Goal: Find specific page/section: Find specific page/section

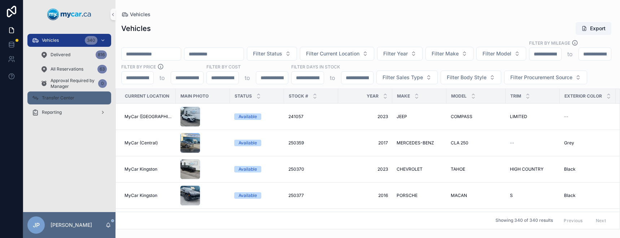
click at [74, 99] on div "Transfer Center" at bounding box center [69, 98] width 75 height 12
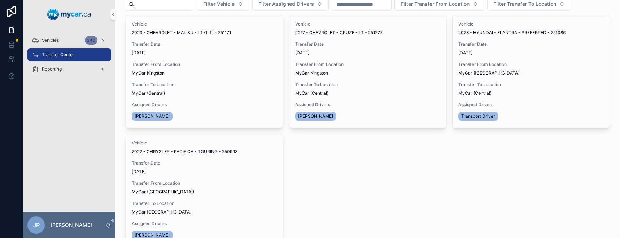
scroll to position [36, 0]
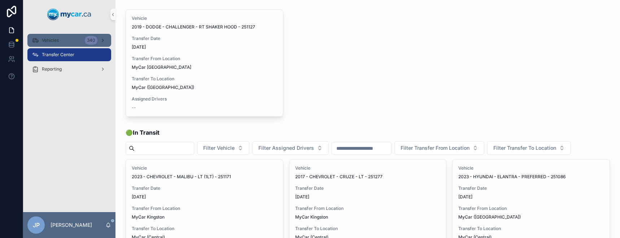
drag, startPoint x: 60, startPoint y: 40, endPoint x: 68, endPoint y: 43, distance: 8.8
click at [60, 40] on div "Vehicles 340" at bounding box center [69, 41] width 75 height 12
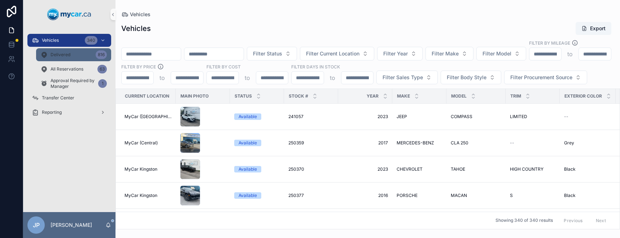
click at [77, 58] on div "Delivered 816" at bounding box center [73, 55] width 66 height 12
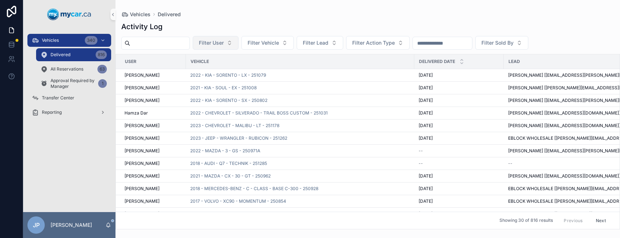
click at [238, 47] on button "Filter User" at bounding box center [216, 43] width 46 height 14
click at [297, 29] on div "Activity Log" at bounding box center [367, 27] width 493 height 10
click at [464, 43] on input "scrollable content" at bounding box center [442, 43] width 59 height 10
click at [224, 43] on span "Filter User" at bounding box center [211, 42] width 25 height 7
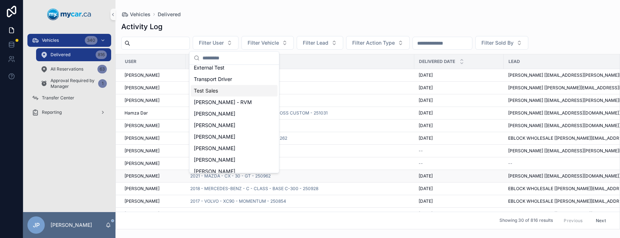
scroll to position [4, 0]
